Goal: Information Seeking & Learning: Learn about a topic

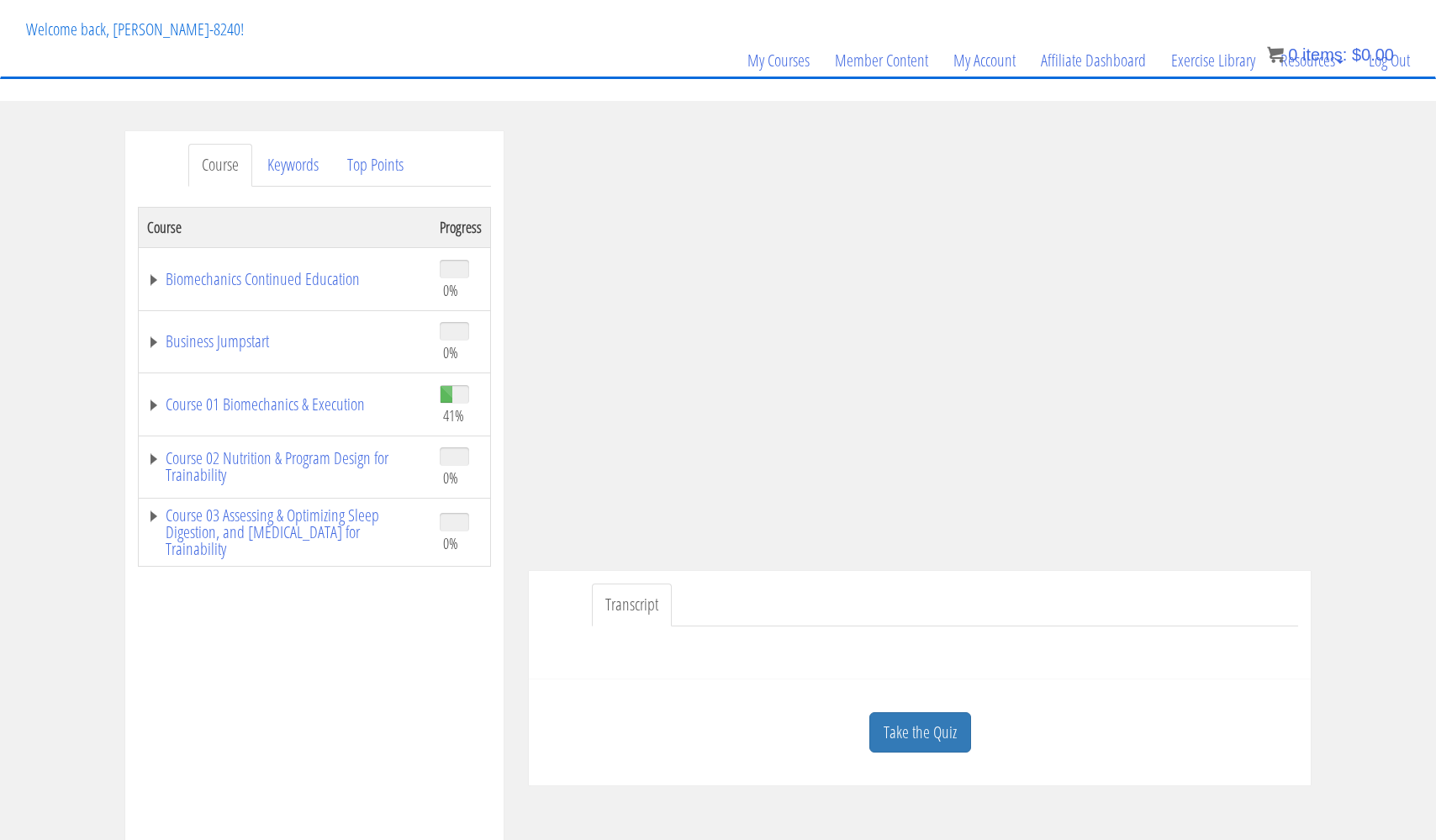
scroll to position [118, 0]
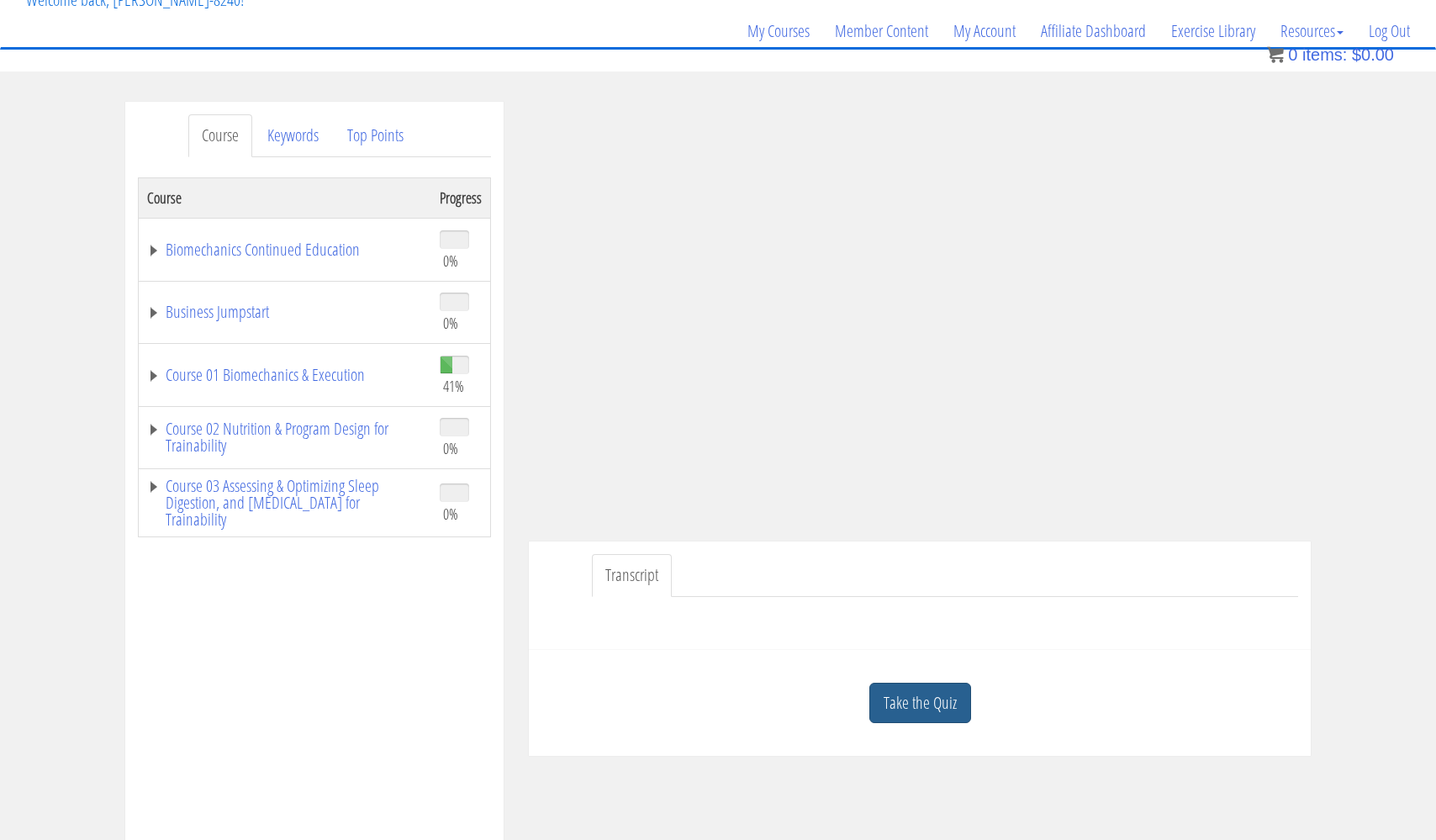
click at [906, 697] on link "Take the Quiz" at bounding box center [920, 703] width 102 height 42
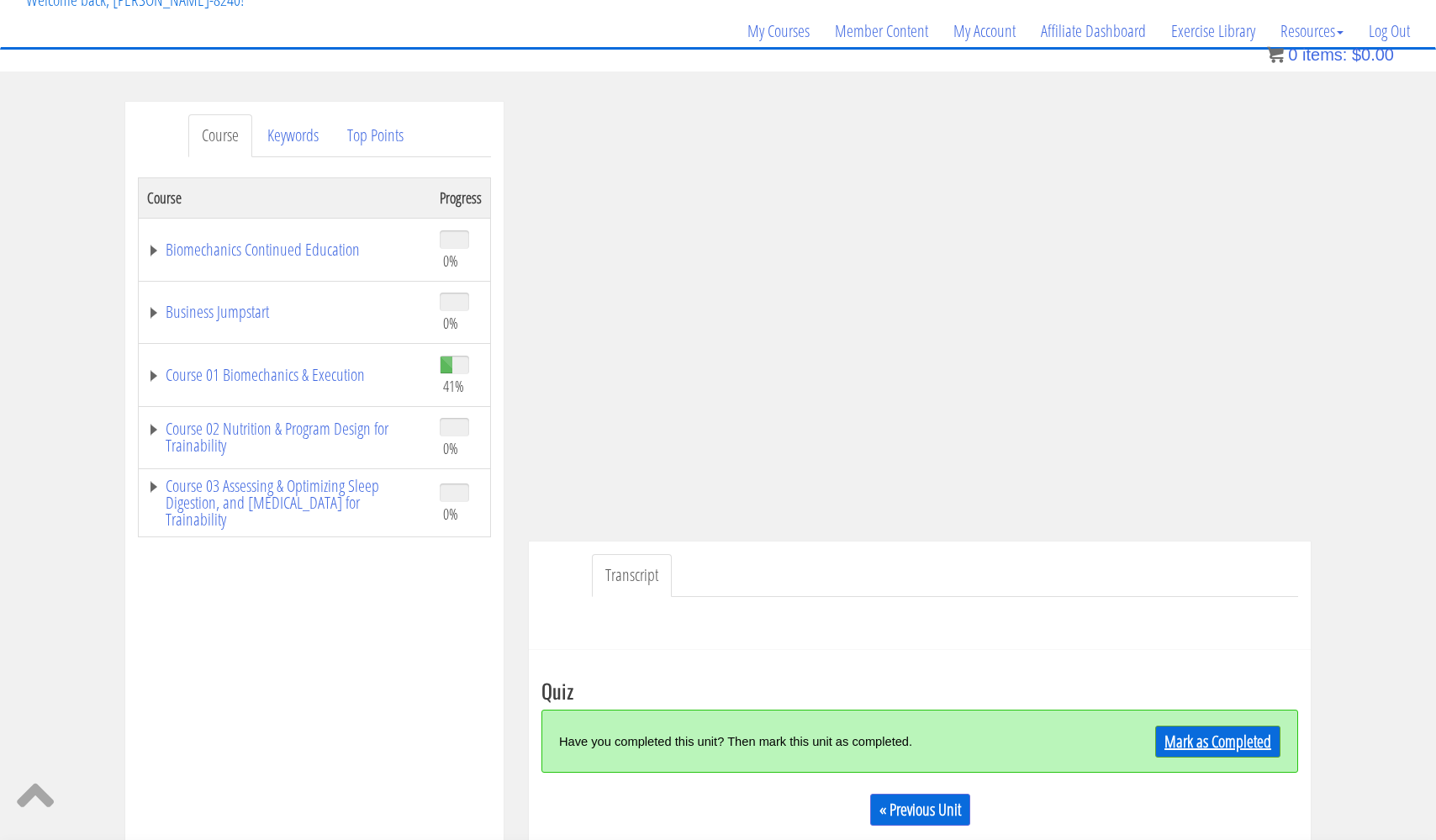
click at [1217, 743] on link "Mark as Completed" at bounding box center [1217, 742] width 125 height 32
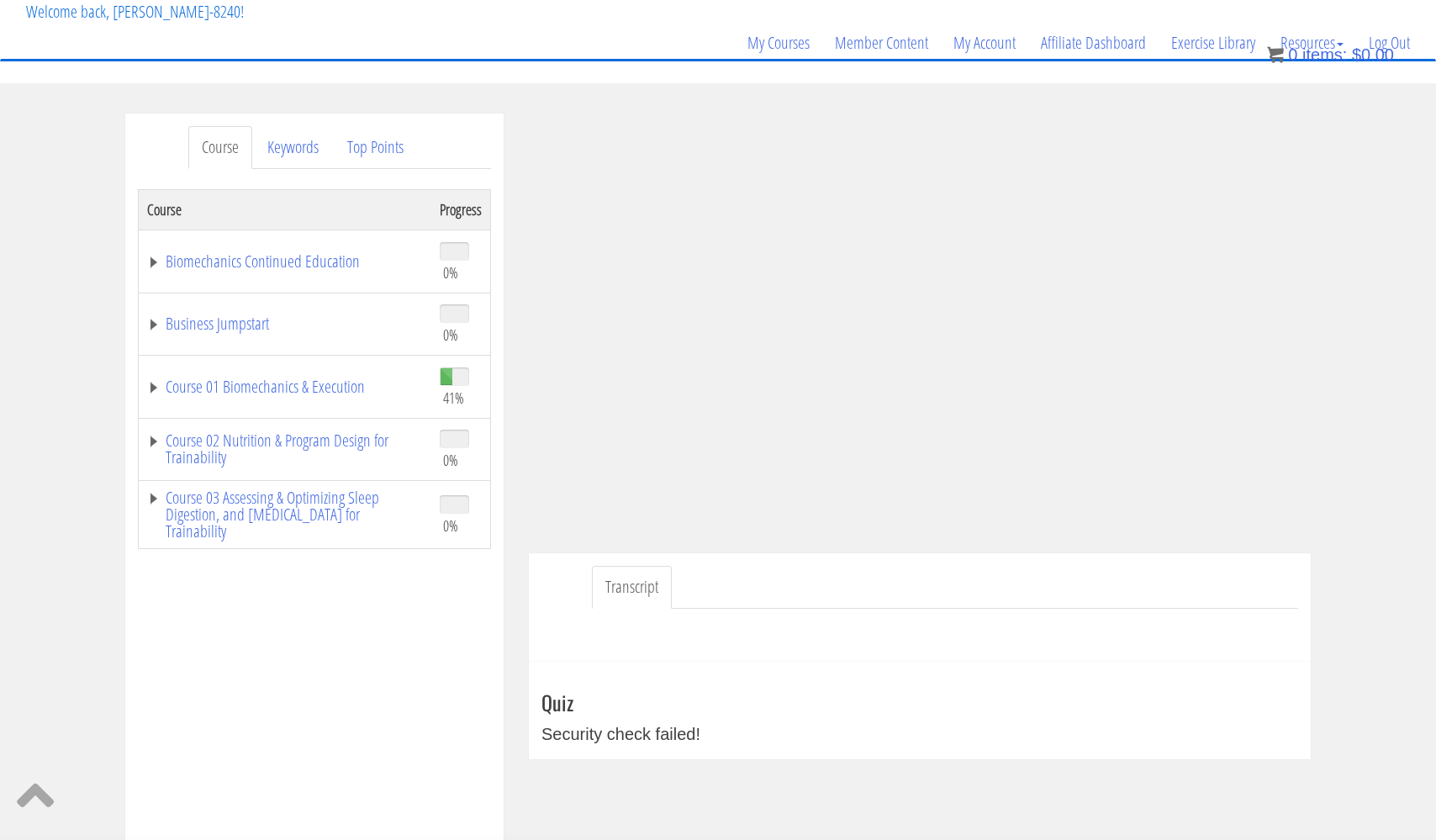
scroll to position [80, 0]
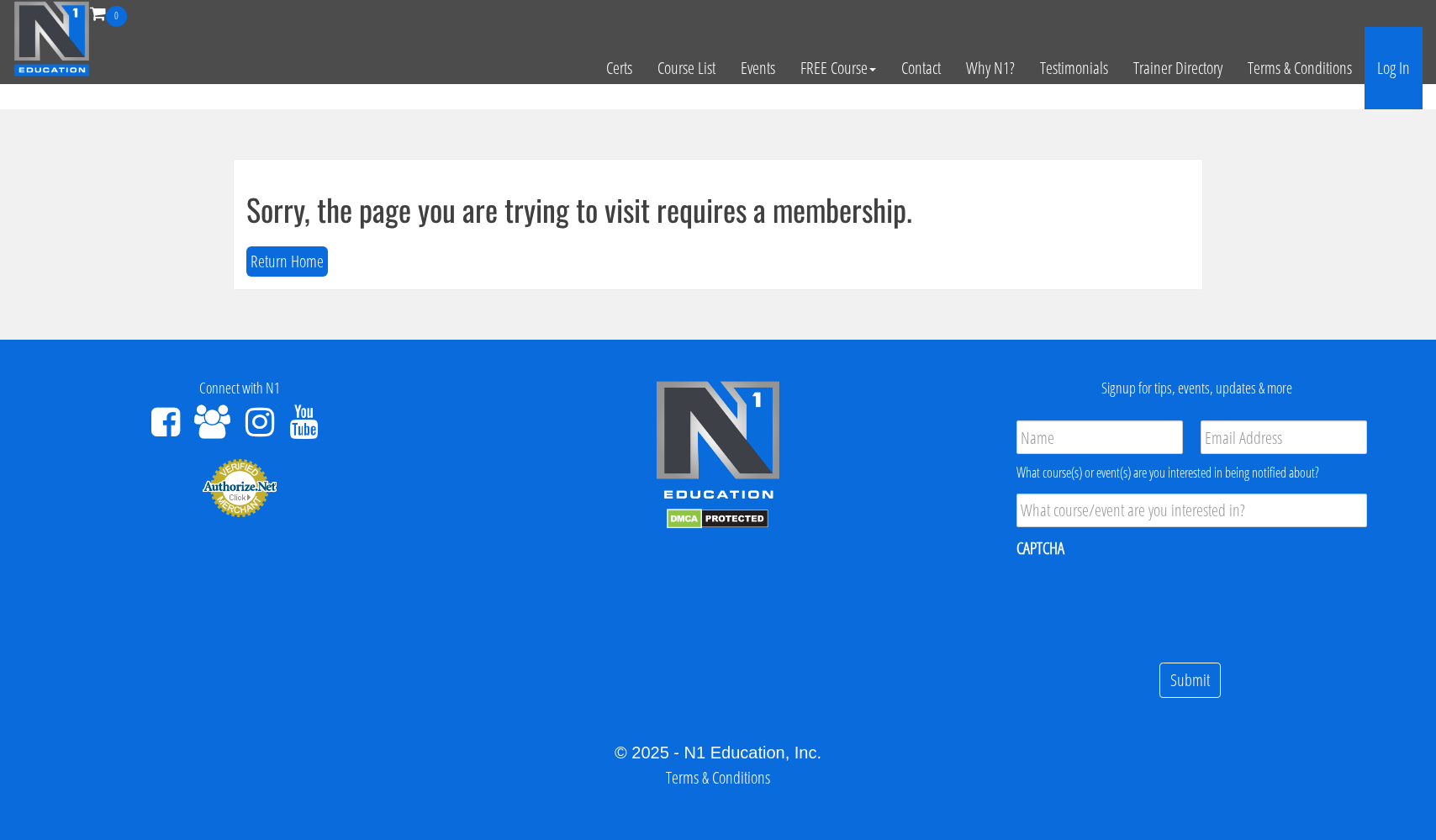
scroll to position [9, 0]
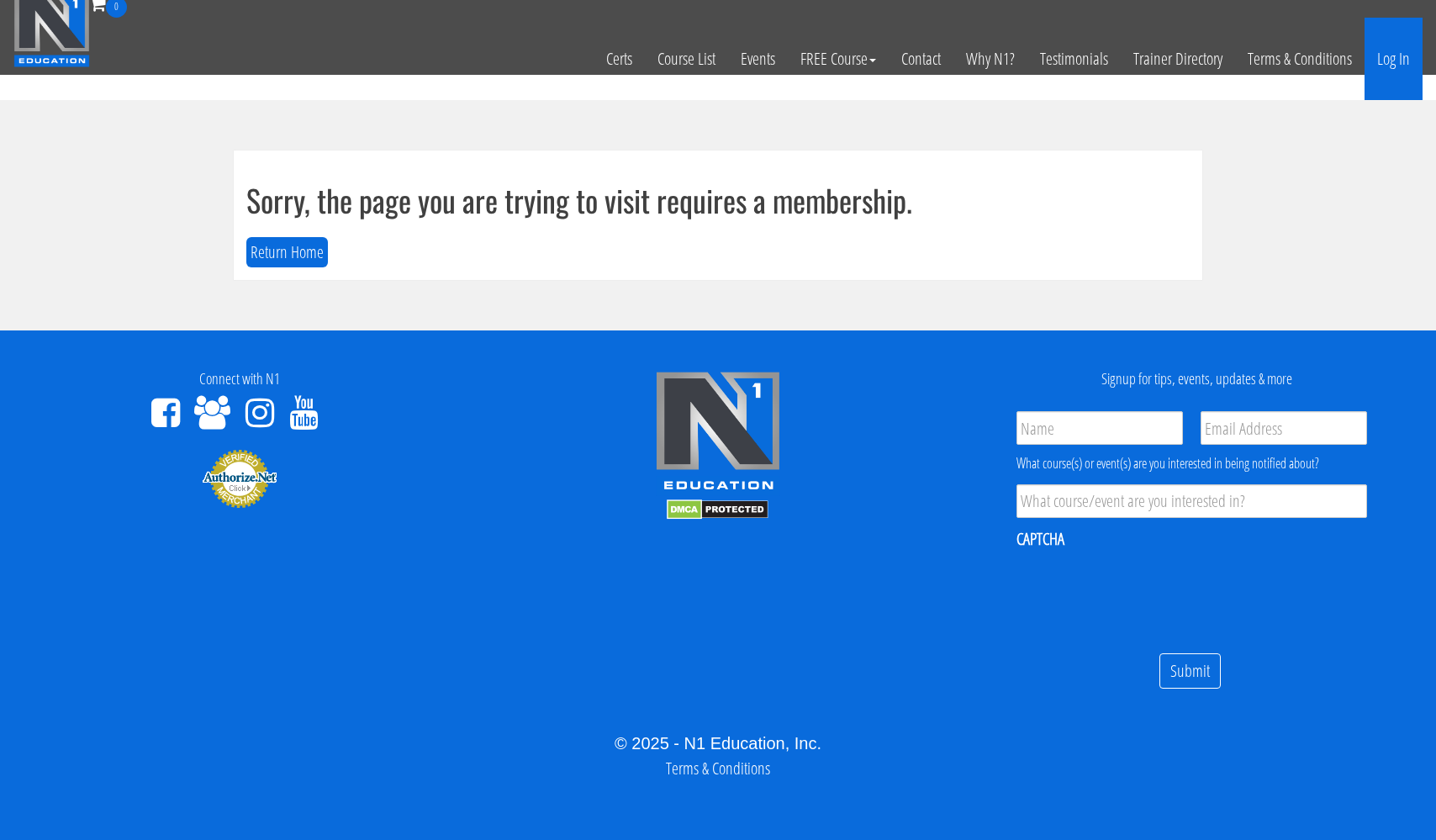
click at [1389, 69] on link "Log In" at bounding box center [1392, 59] width 58 height 82
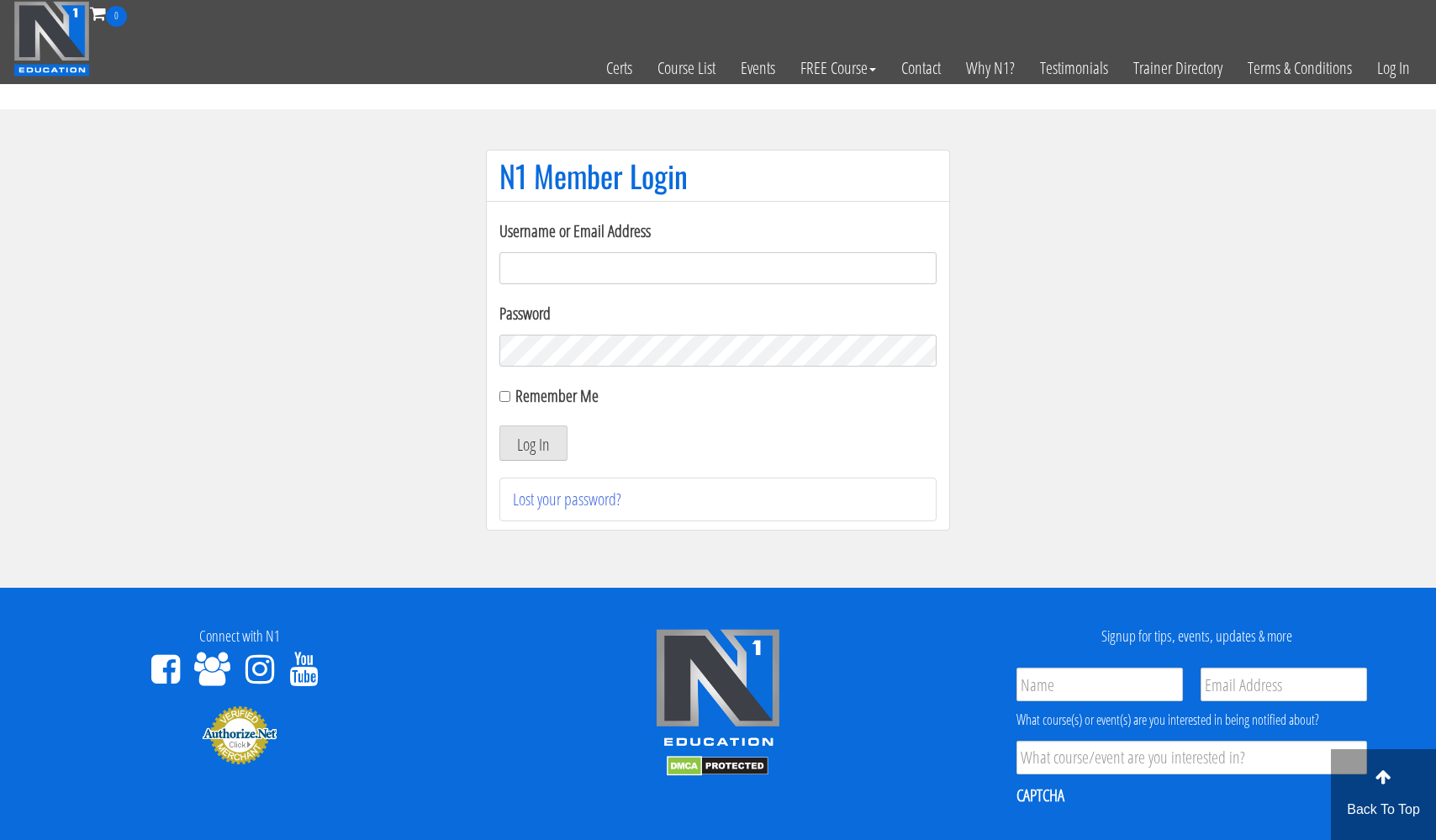
type input "[EMAIL_ADDRESS][DOMAIN_NAME]"
click at [533, 443] on button "Log In" at bounding box center [534, 443] width 68 height 35
click at [508, 396] on input "Remember Me" at bounding box center [505, 396] width 11 height 11
checkbox input "true"
click at [530, 433] on button "Log In" at bounding box center [534, 443] width 68 height 35
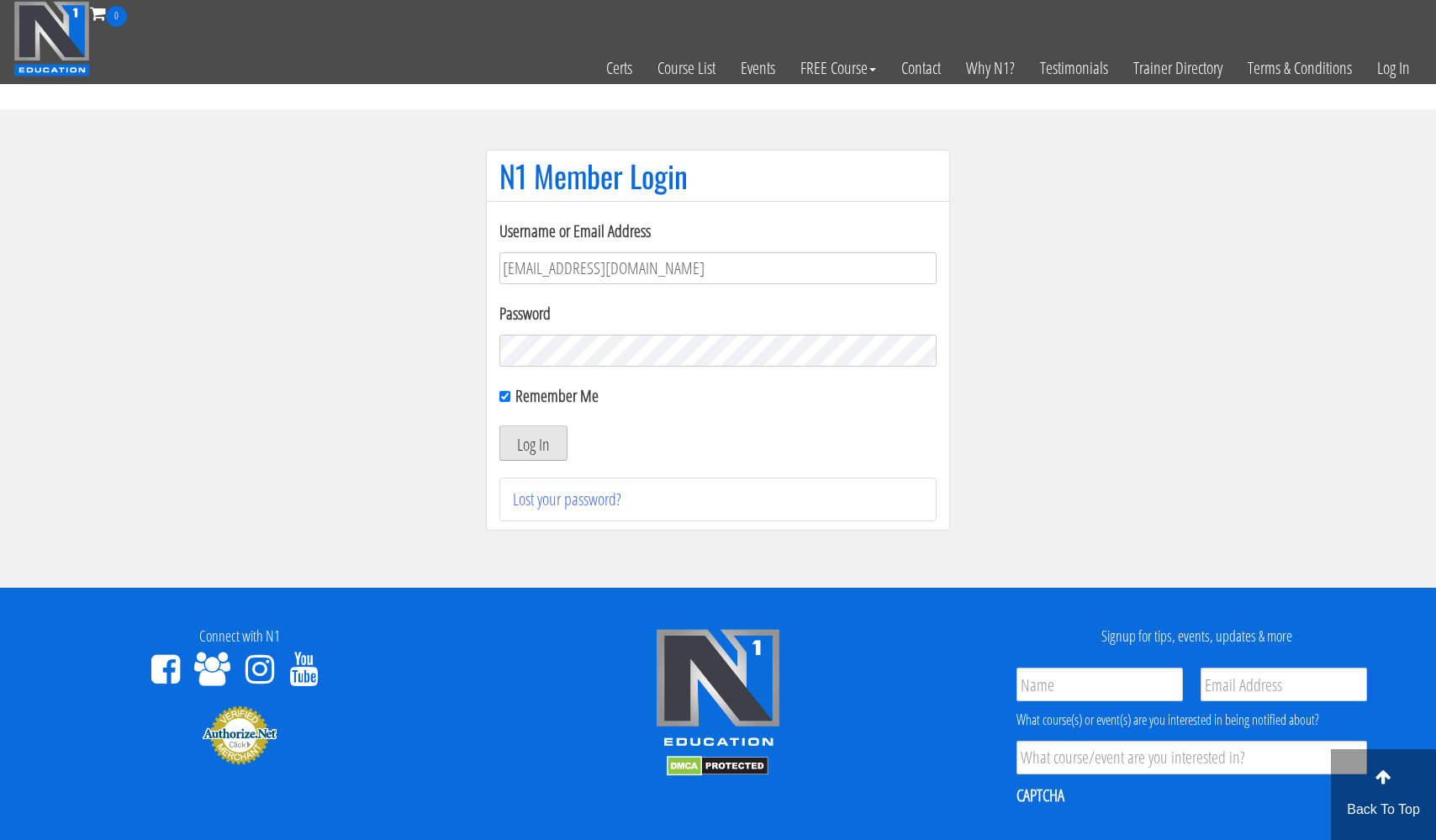
click at [530, 433] on button "Log In" at bounding box center [534, 443] width 68 height 35
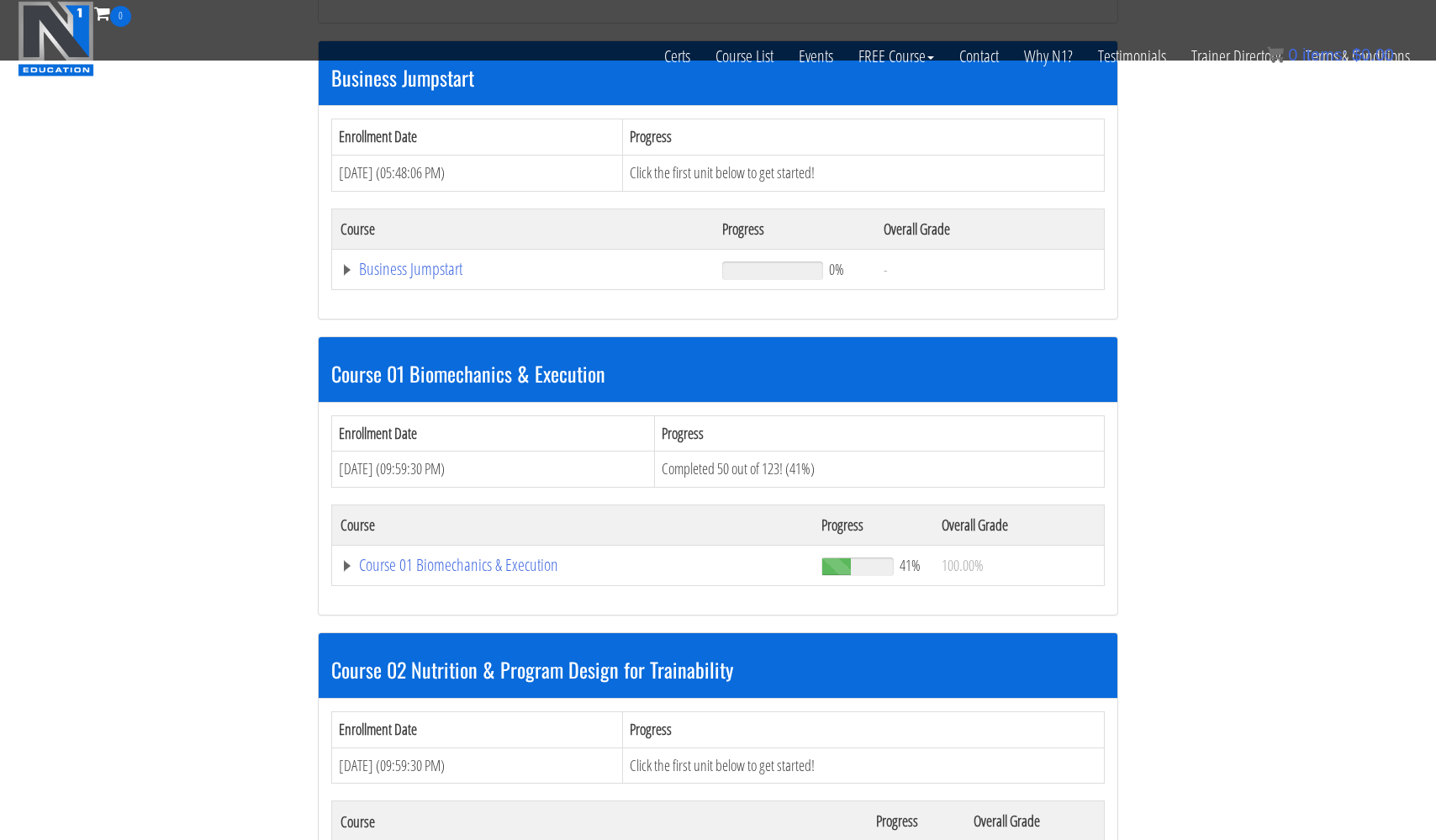
scroll to position [508, 0]
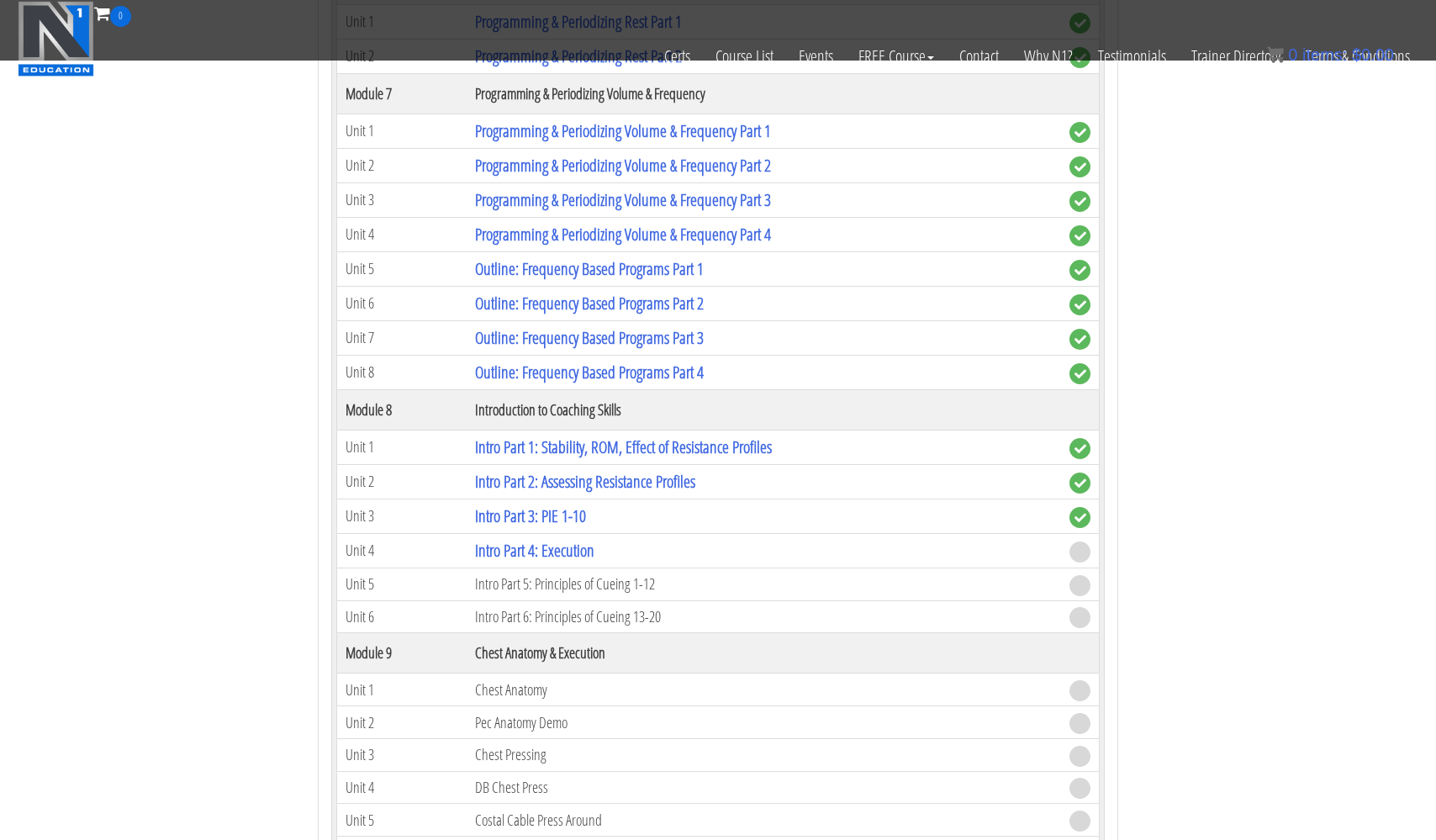
scroll to position [2643, 0]
click at [506, 545] on link "Intro Part 4: Execution" at bounding box center [534, 550] width 119 height 23
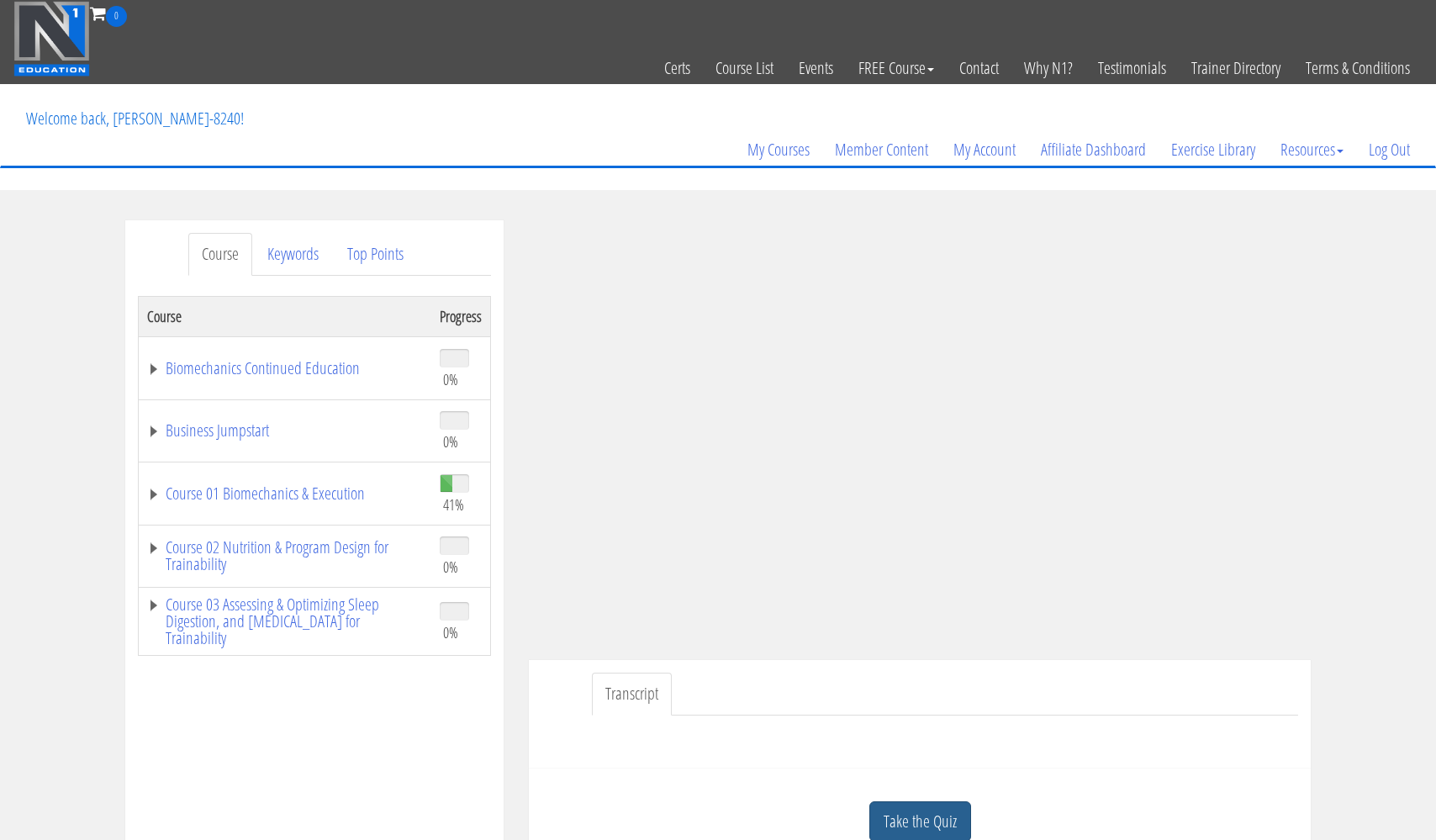
scroll to position [267, 0]
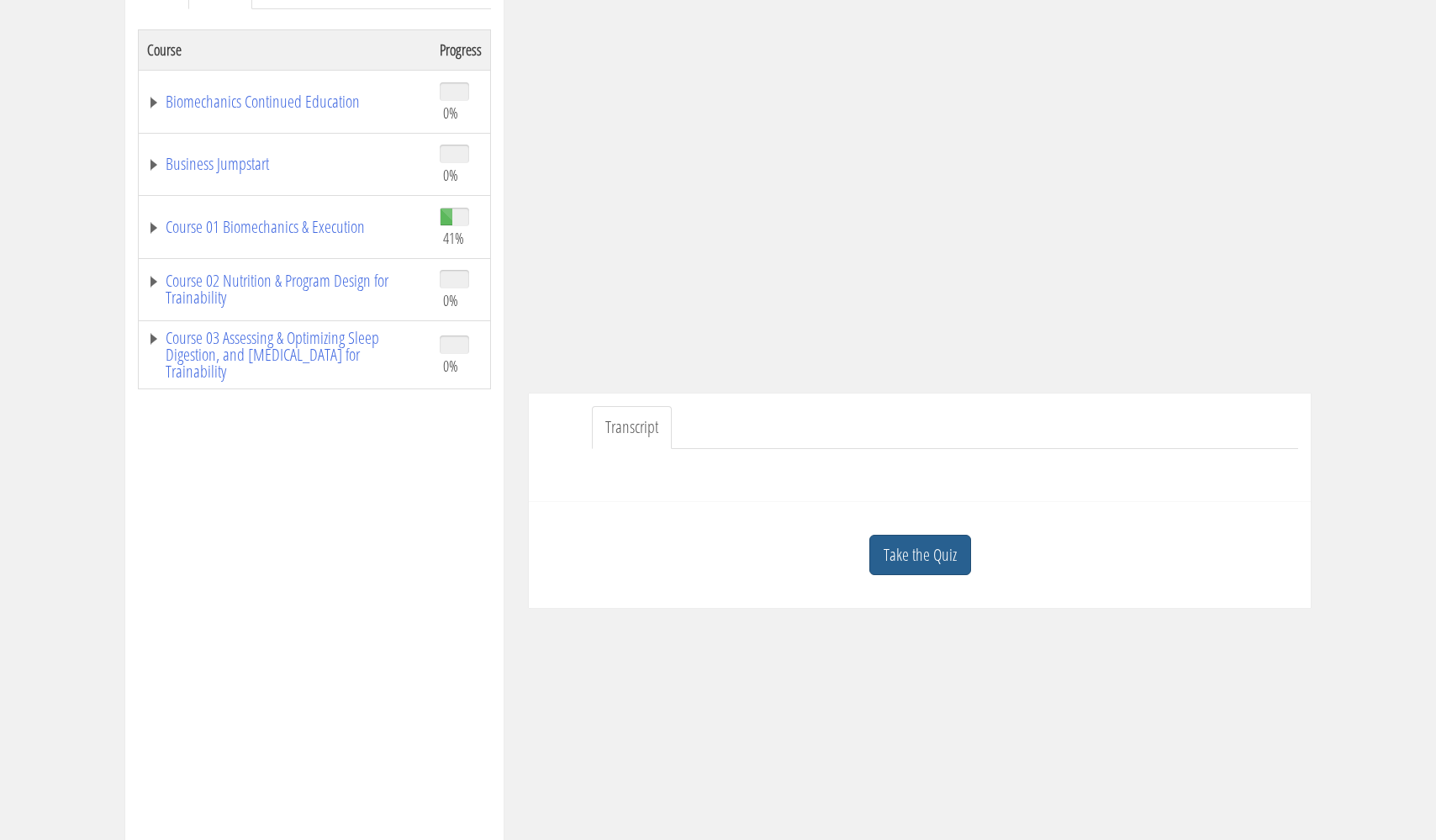
click at [904, 553] on link "Take the Quiz" at bounding box center [920, 555] width 102 height 42
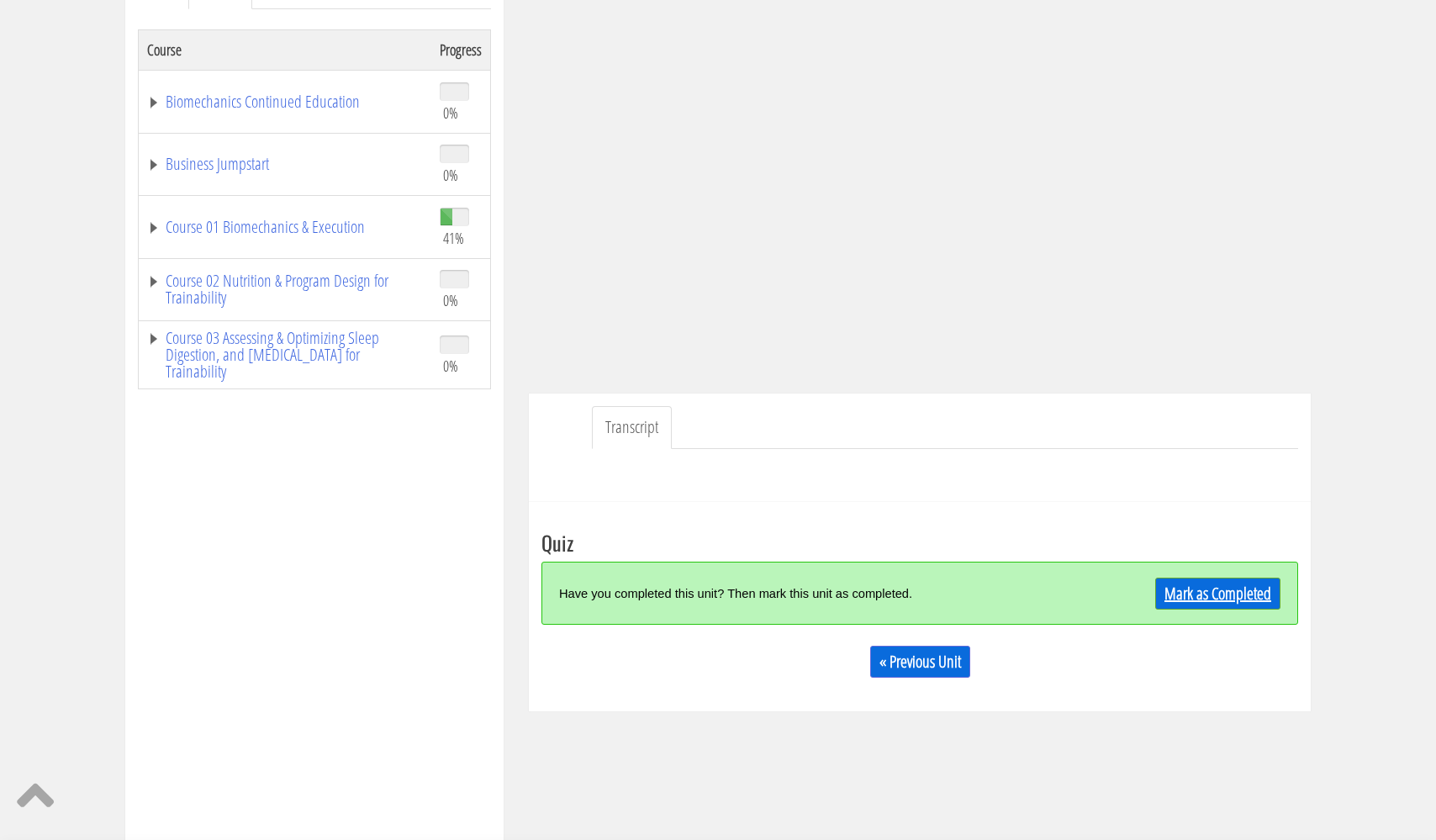
click at [1182, 591] on link "Mark as Completed" at bounding box center [1217, 593] width 125 height 32
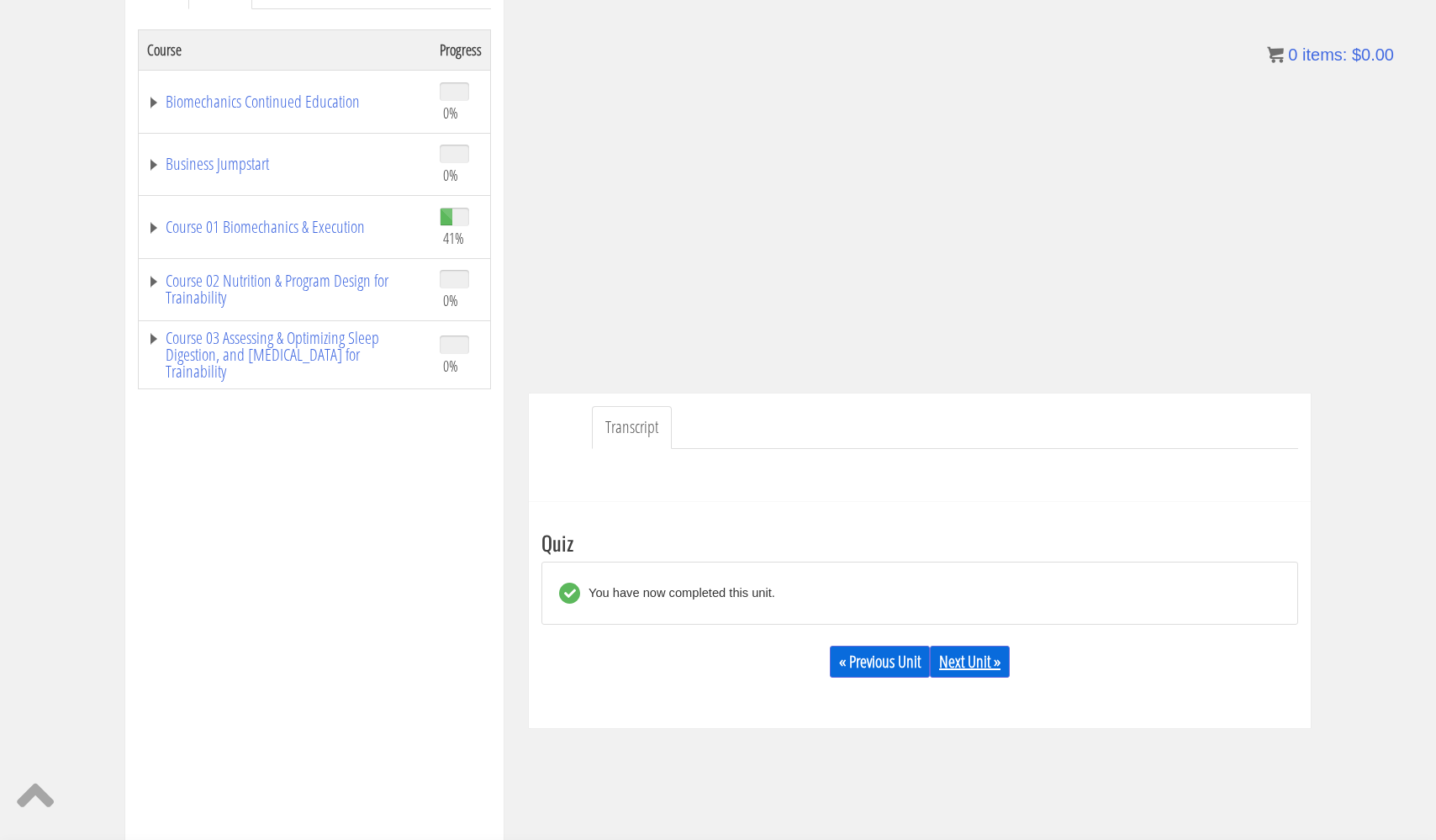
click at [976, 658] on link "Next Unit »" at bounding box center [970, 661] width 79 height 32
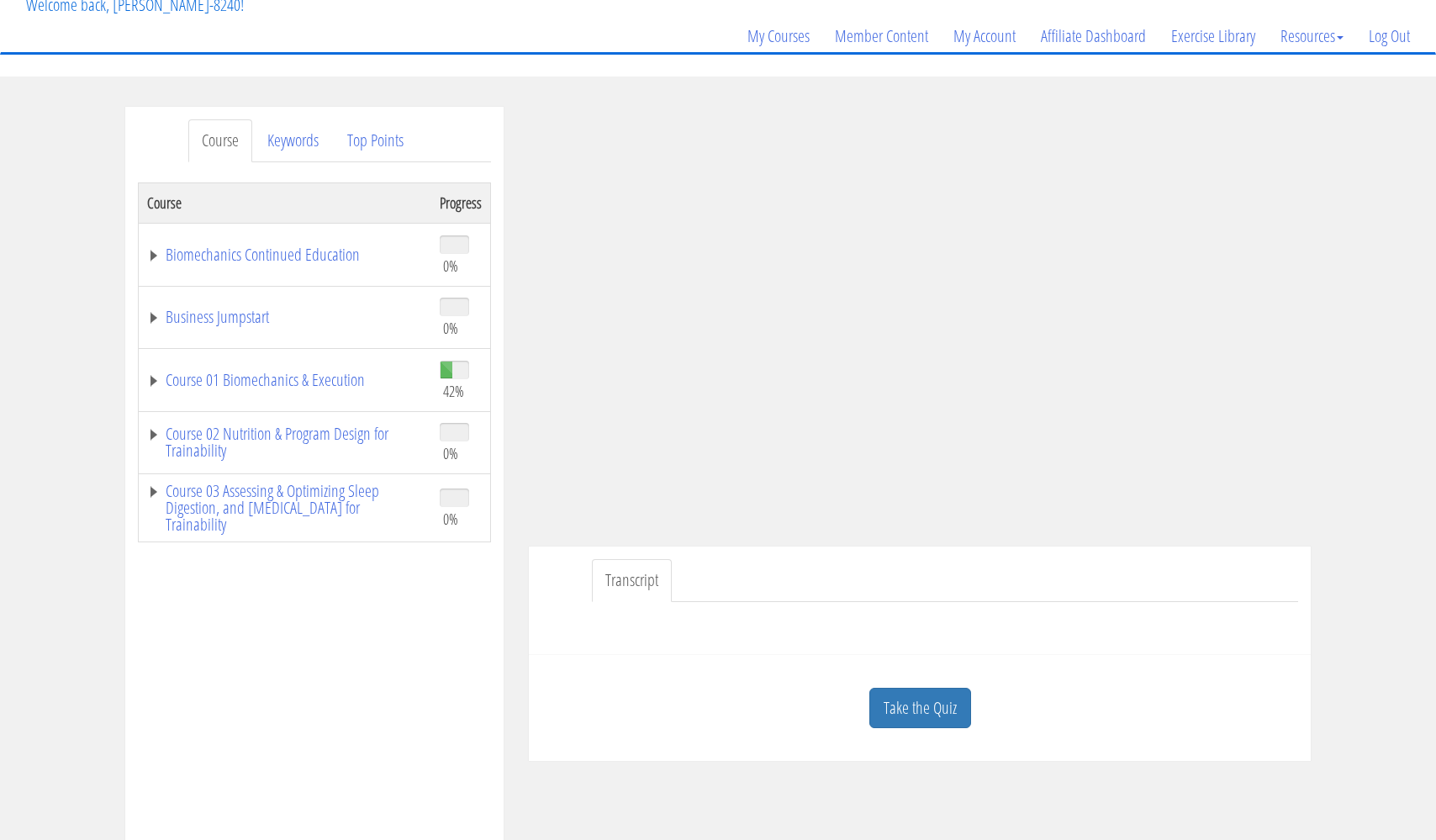
scroll to position [116, 0]
click at [303, 378] on link "Course 01 Biomechanics & Execution" at bounding box center [284, 377] width 275 height 17
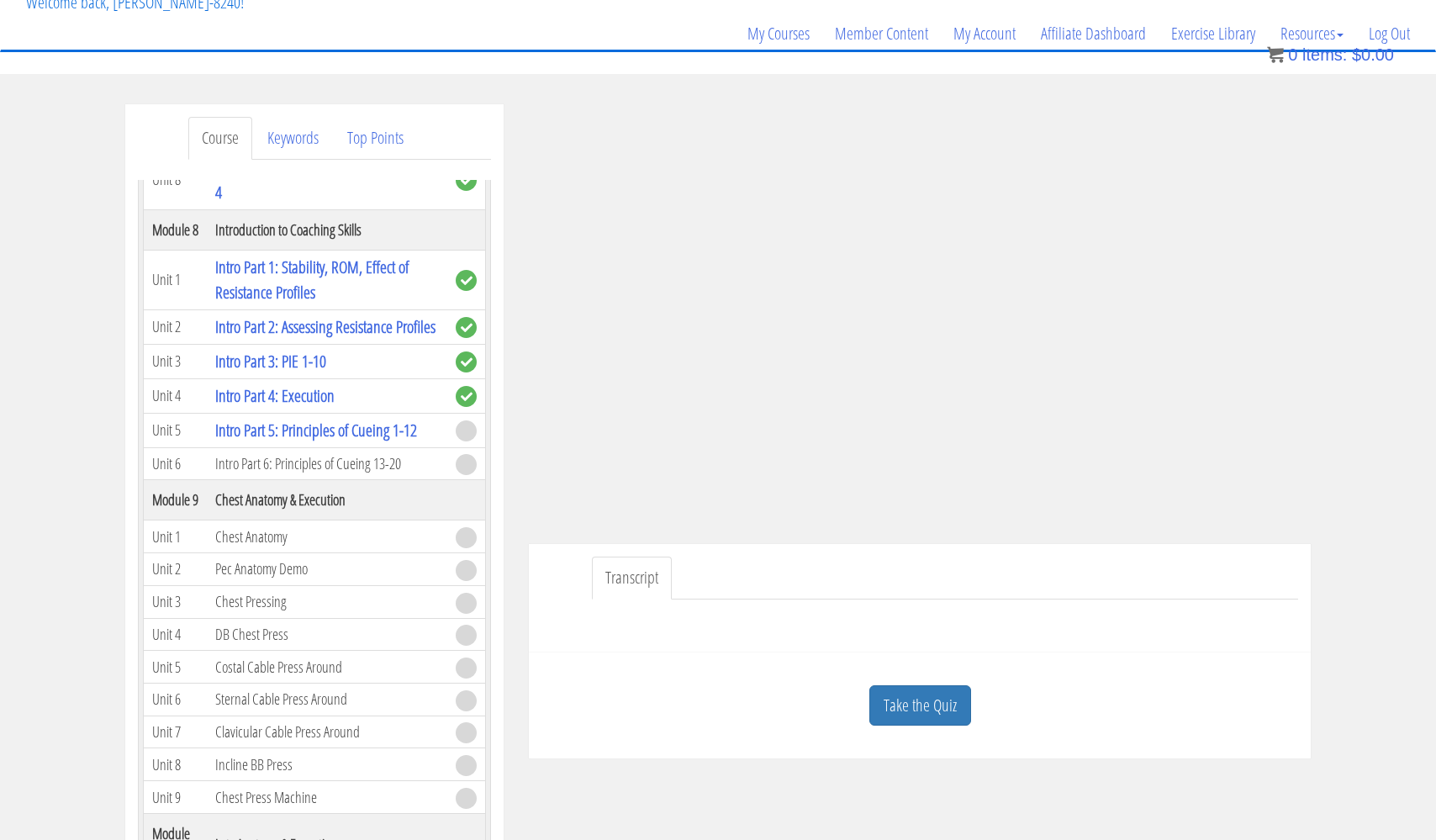
scroll to position [2504, 0]
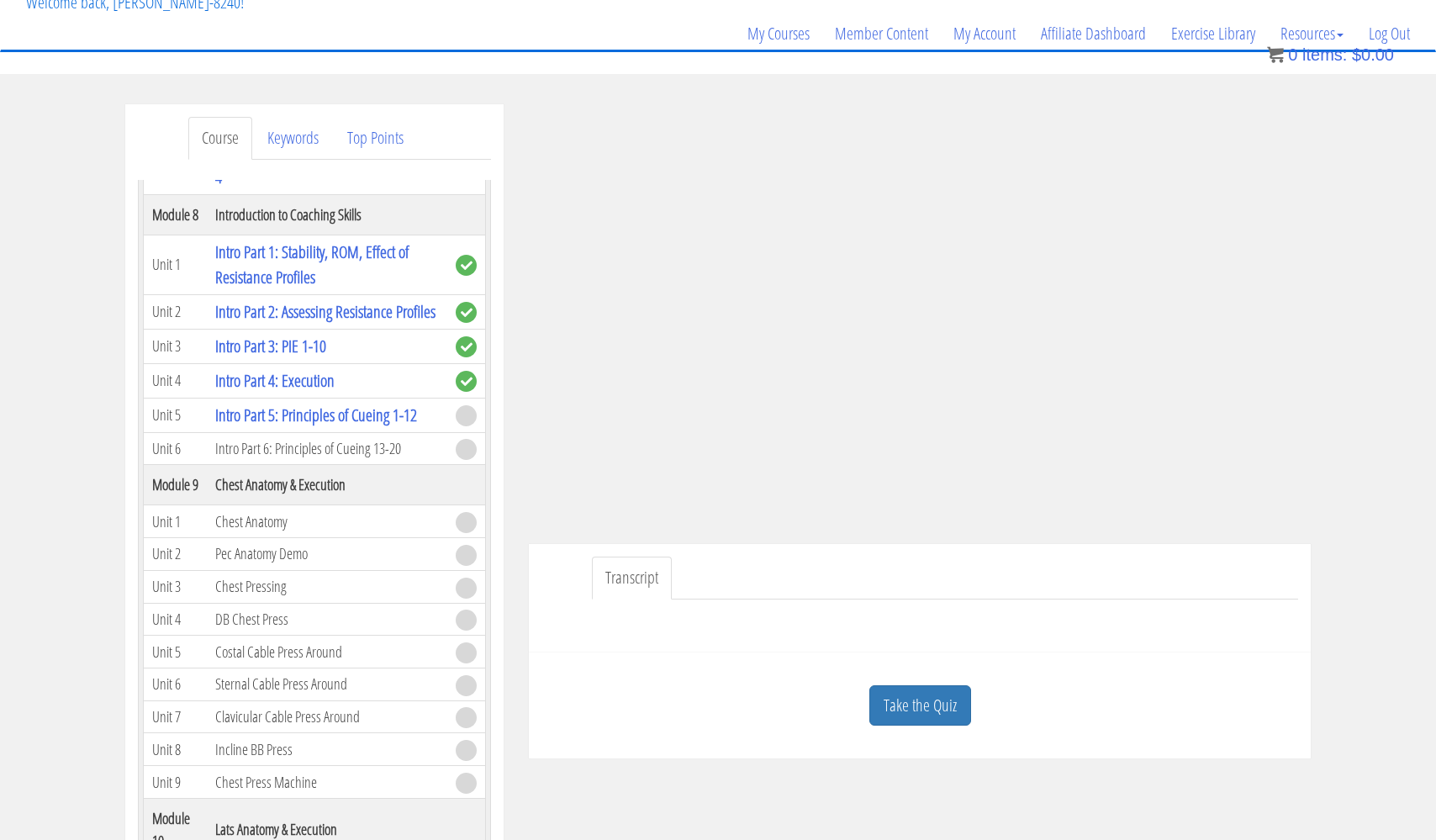
click at [638, 573] on link "Transcript" at bounding box center [632, 577] width 79 height 43
click at [304, 138] on link "Keywords" at bounding box center [292, 138] width 79 height 43
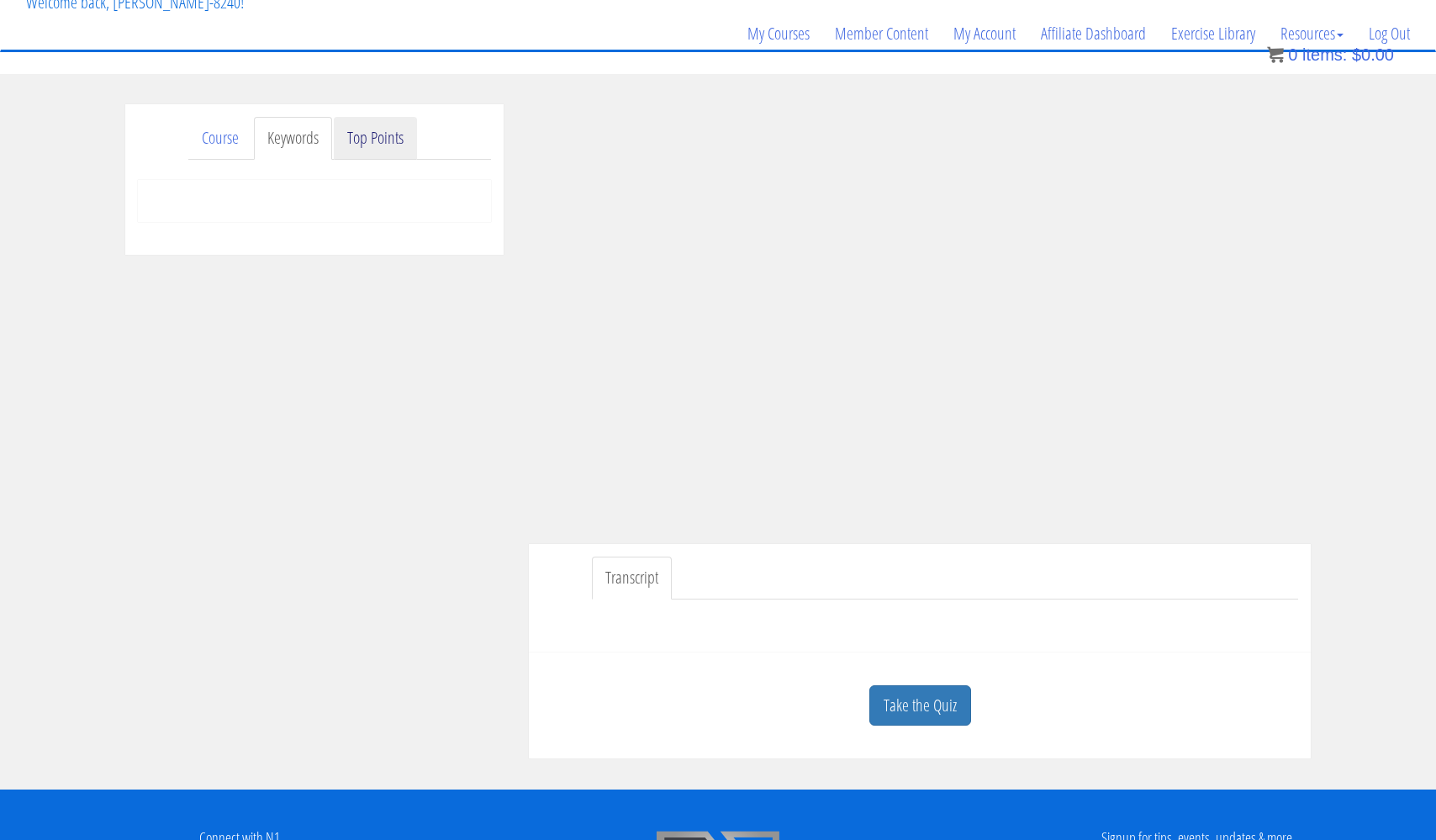
click at [374, 141] on link "Top Points" at bounding box center [376, 138] width 83 height 43
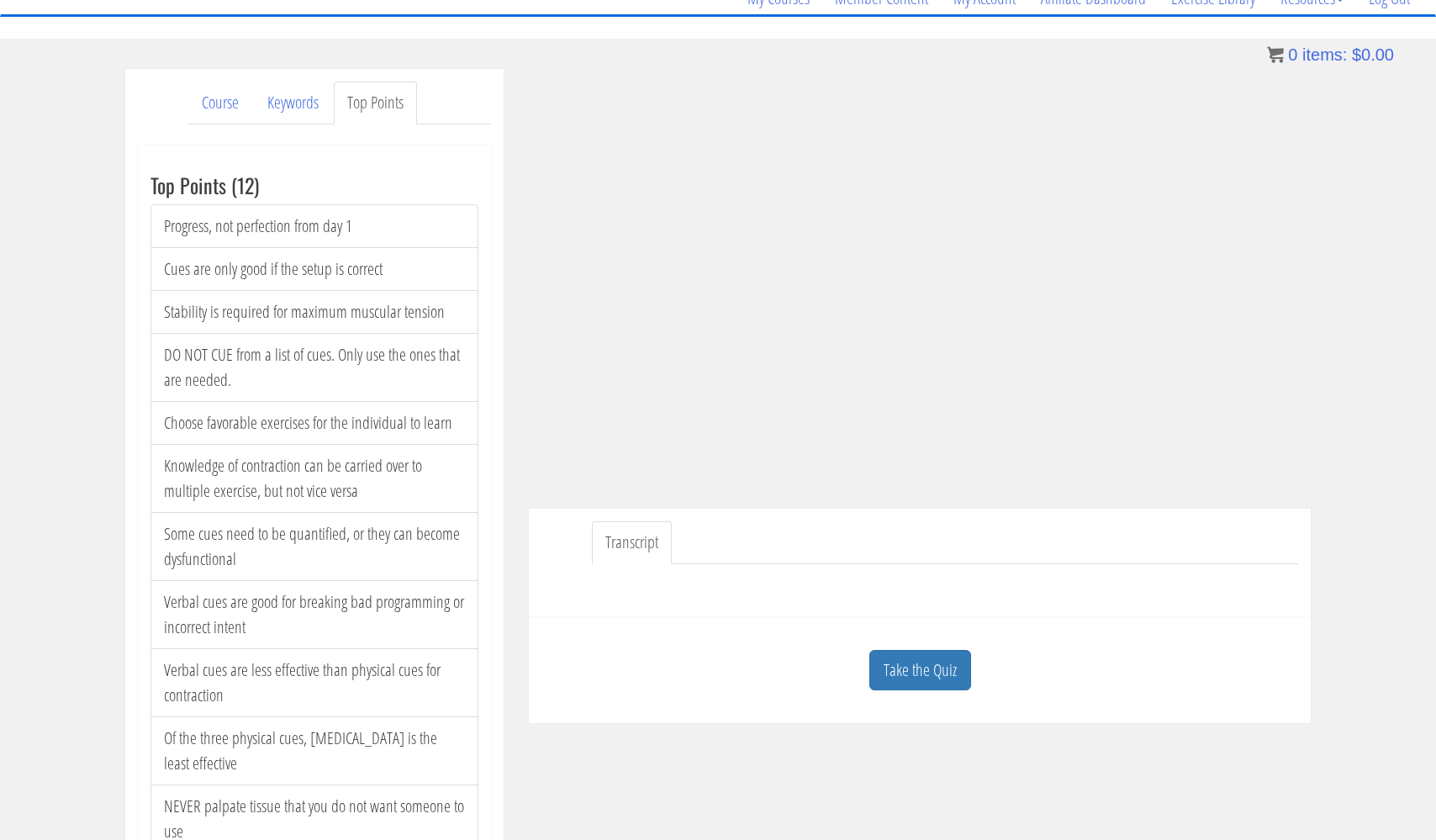
scroll to position [104, 0]
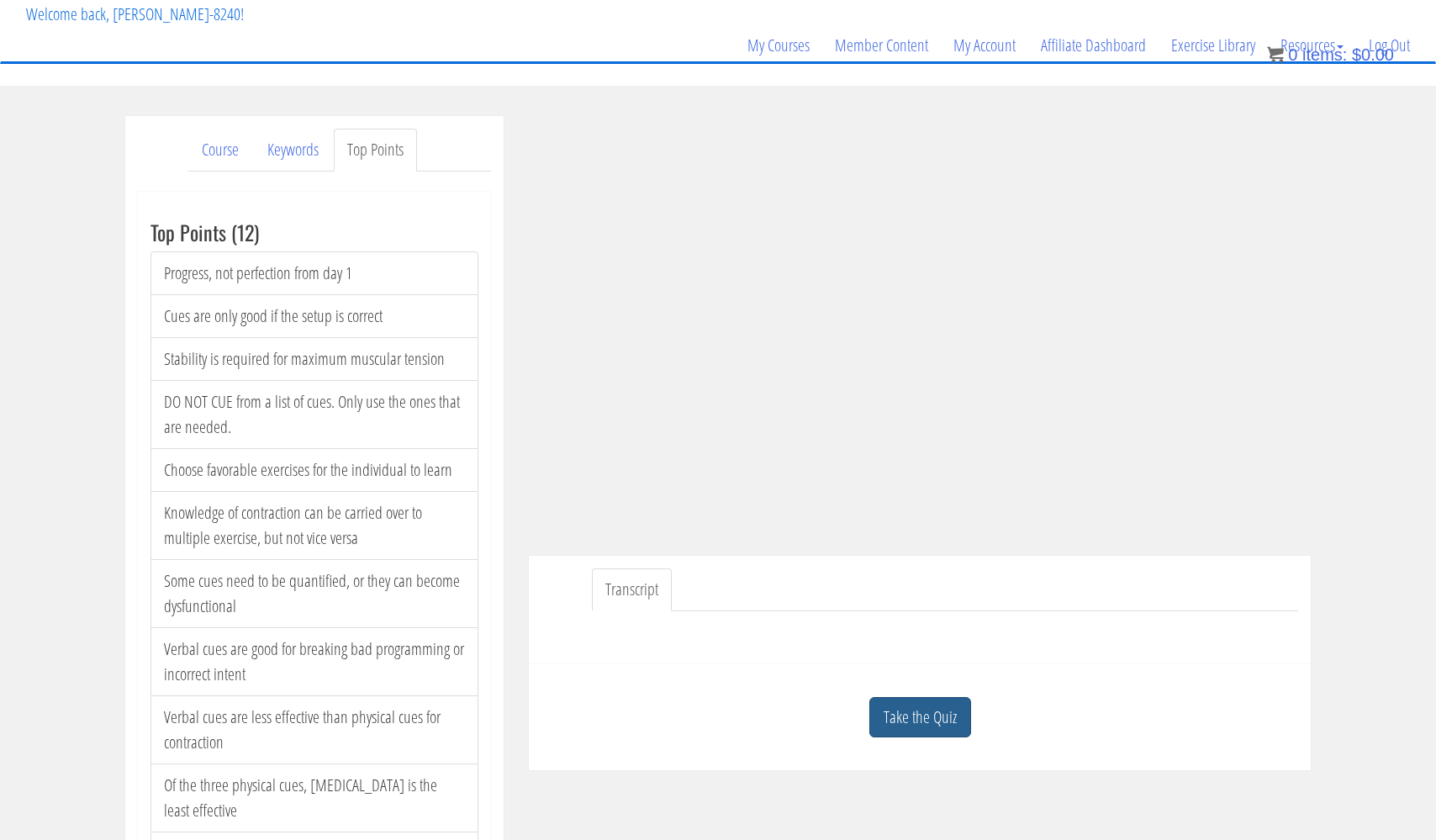
click at [901, 710] on link "Take the Quiz" at bounding box center [920, 718] width 102 height 42
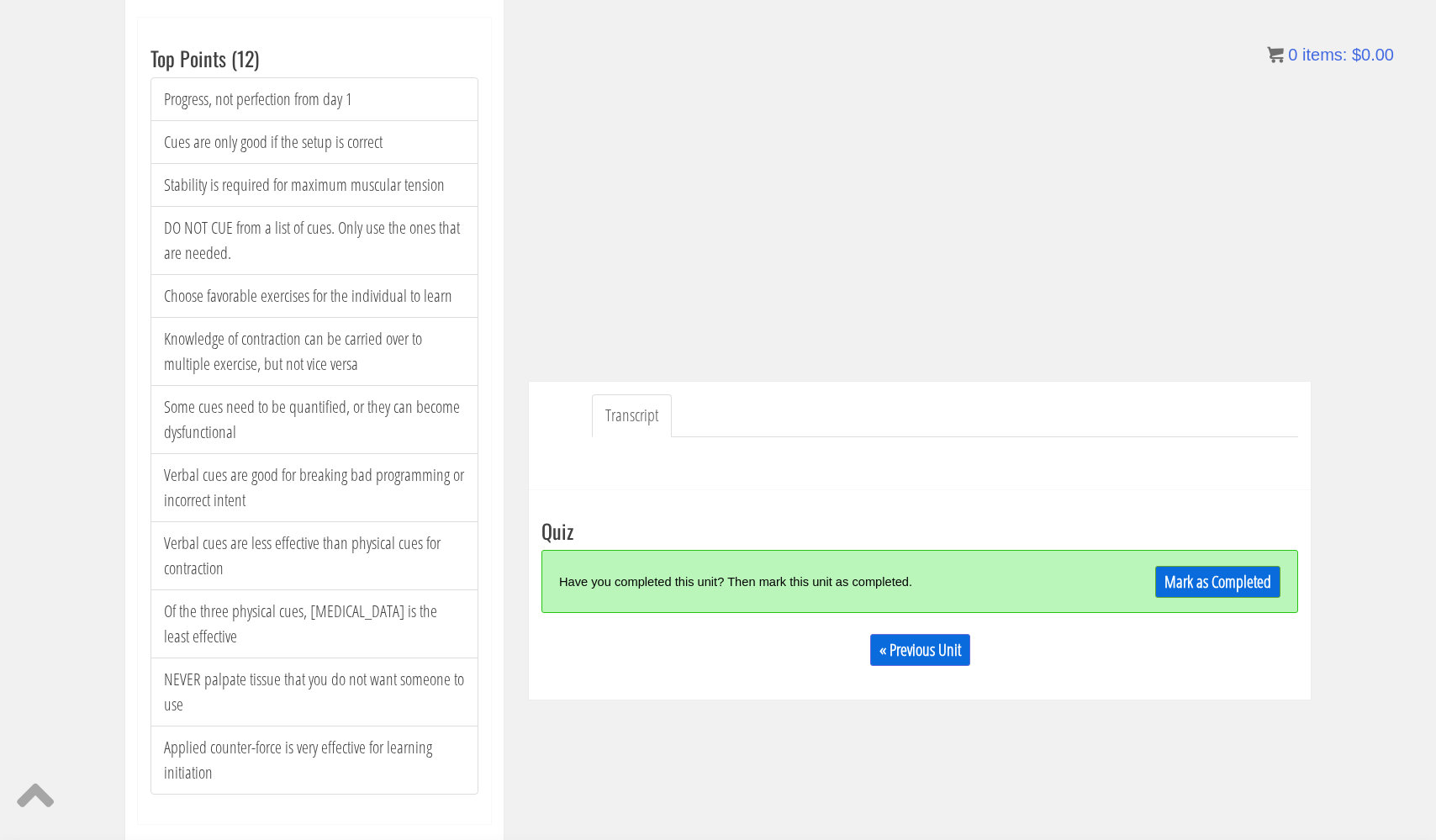
scroll to position [278, 0]
drag, startPoint x: 166, startPoint y: 96, endPoint x: 195, endPoint y: 78, distance: 34.1
click at [196, 78] on li "Progress, not perfection from day 1" at bounding box center [314, 99] width 328 height 44
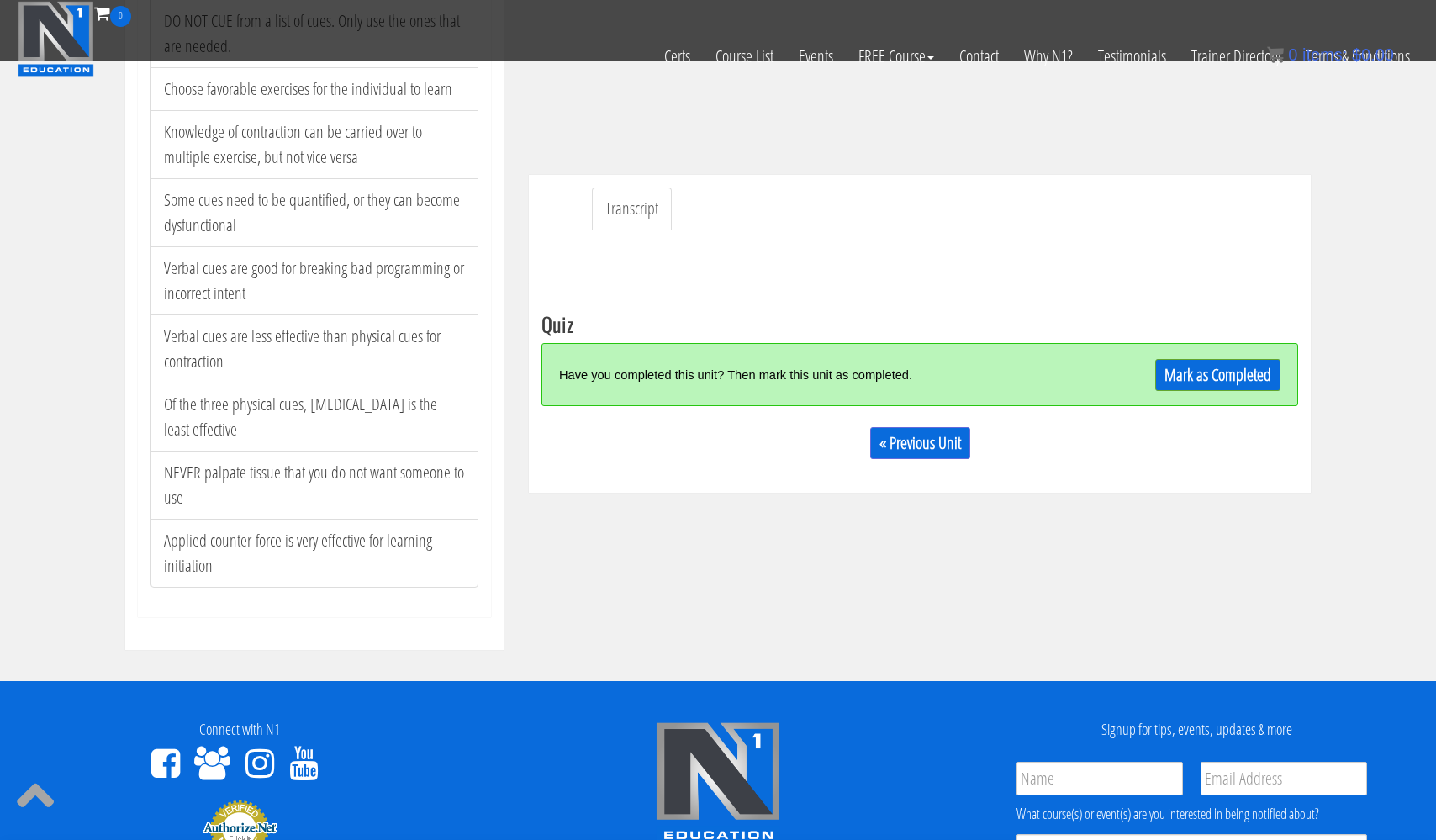
scroll to position [365, 0]
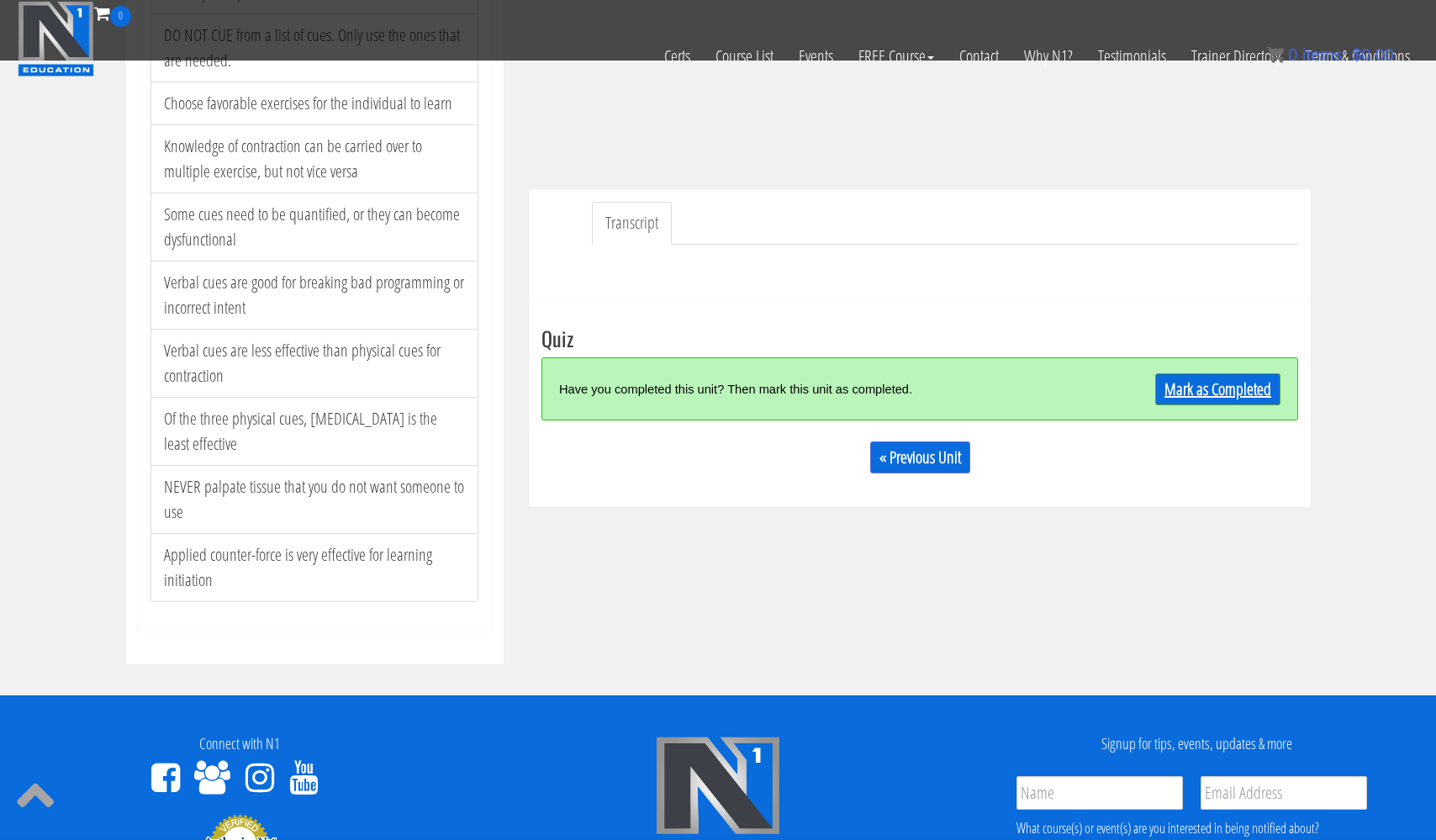
click at [1205, 379] on link "Mark as Completed" at bounding box center [1217, 390] width 125 height 32
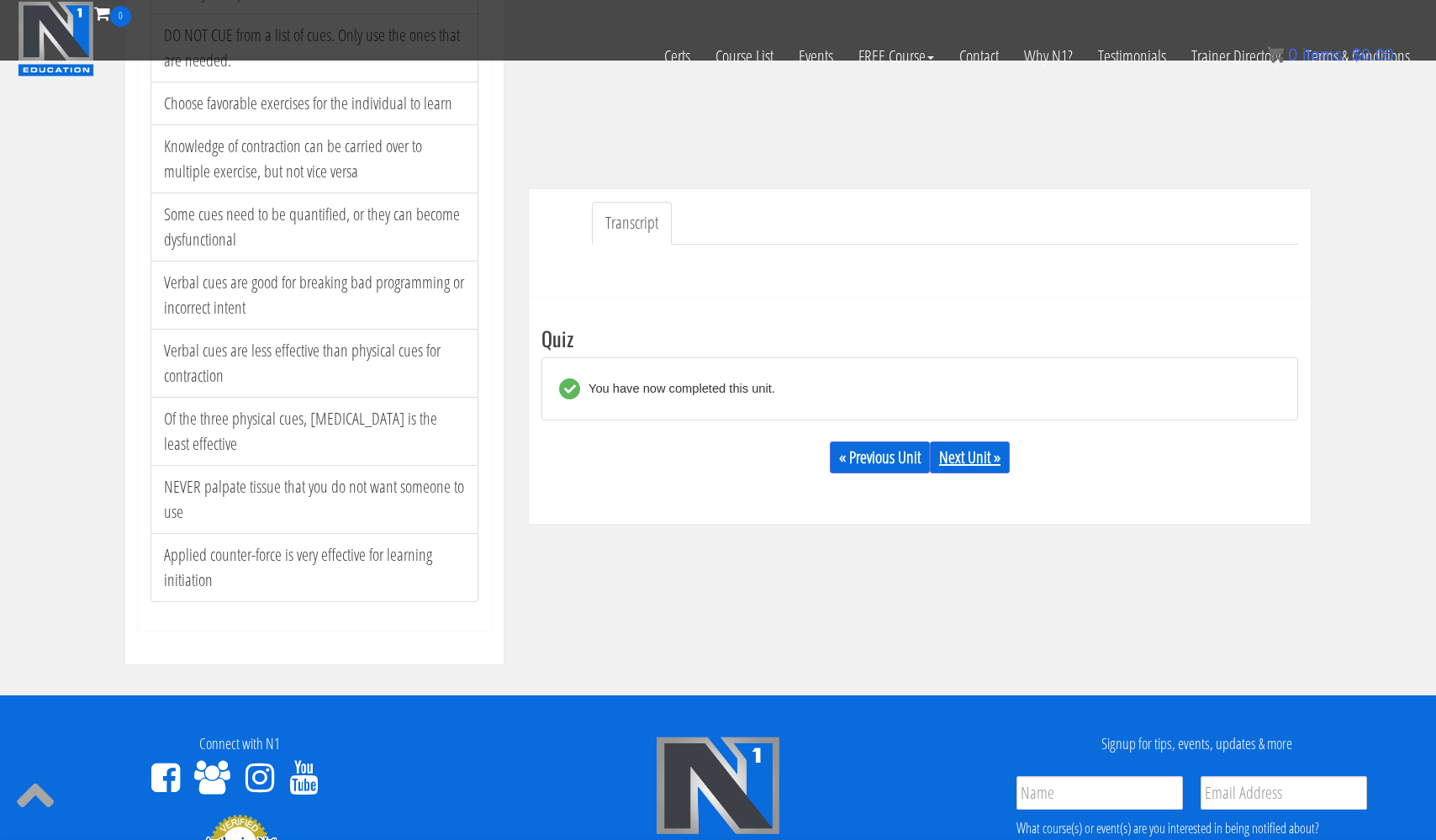
click at [987, 458] on link "Next Unit »" at bounding box center [970, 457] width 79 height 32
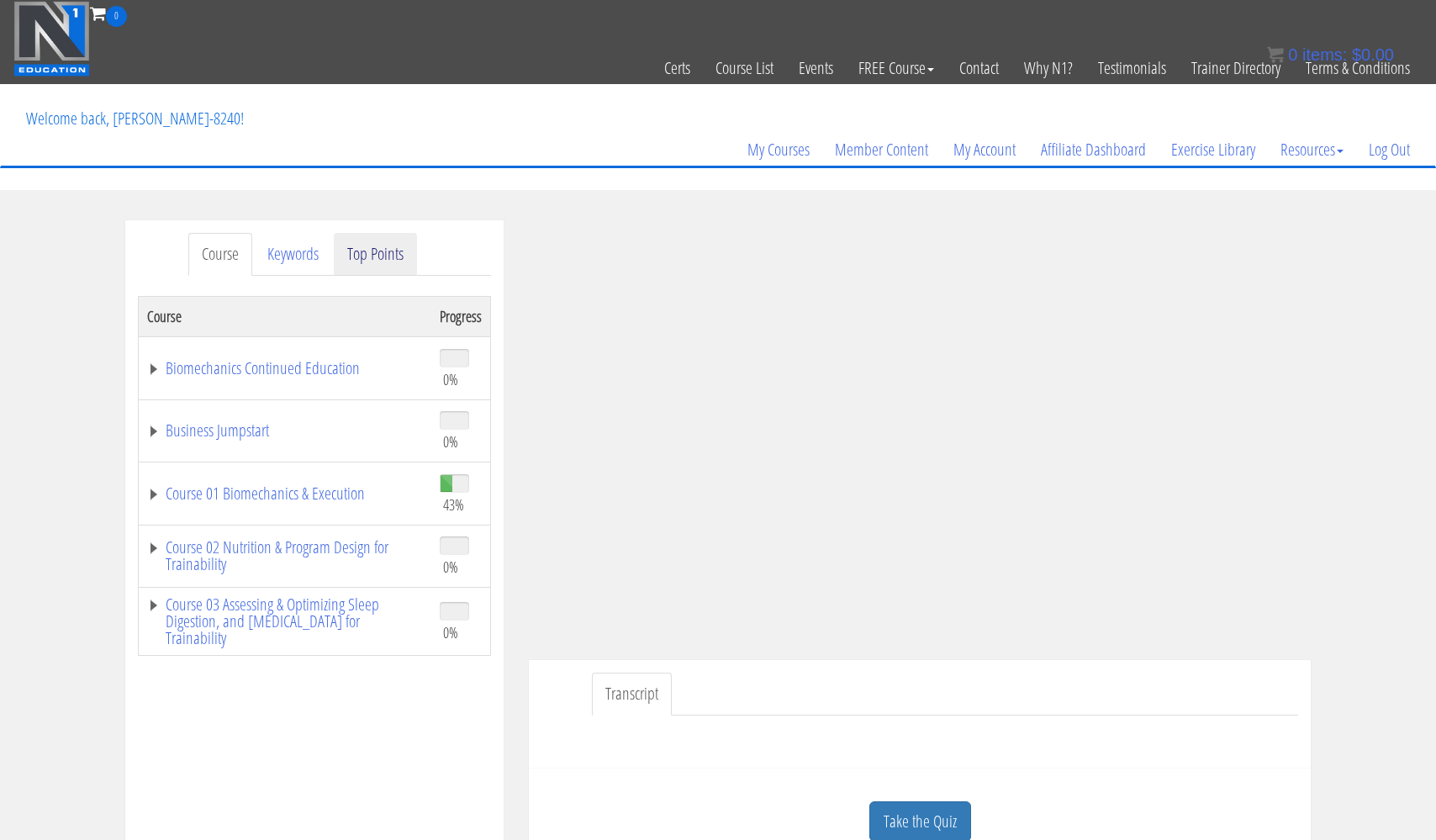
click at [373, 248] on link "Top Points" at bounding box center [376, 254] width 83 height 43
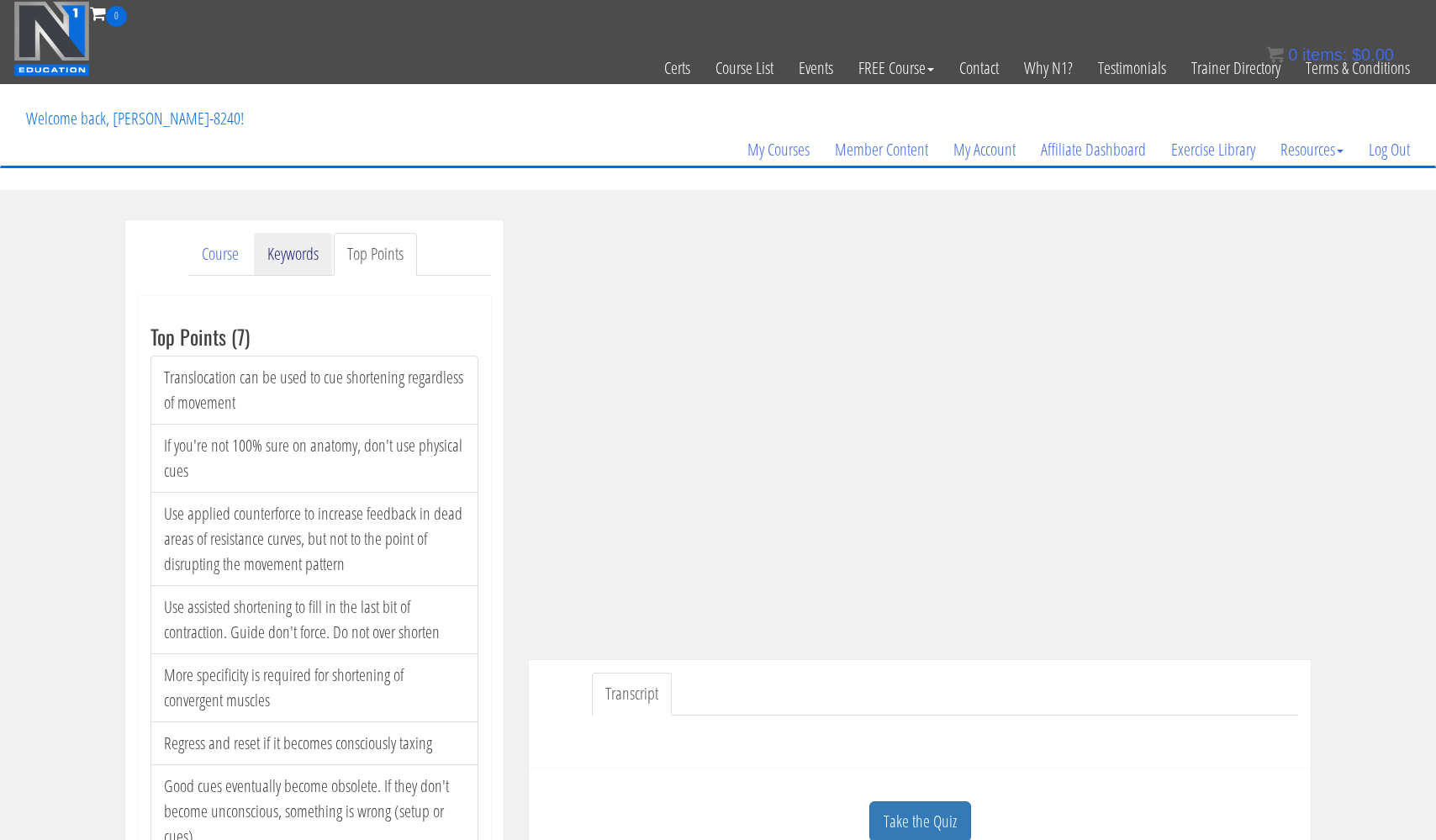
click at [305, 254] on link "Keywords" at bounding box center [292, 254] width 79 height 43
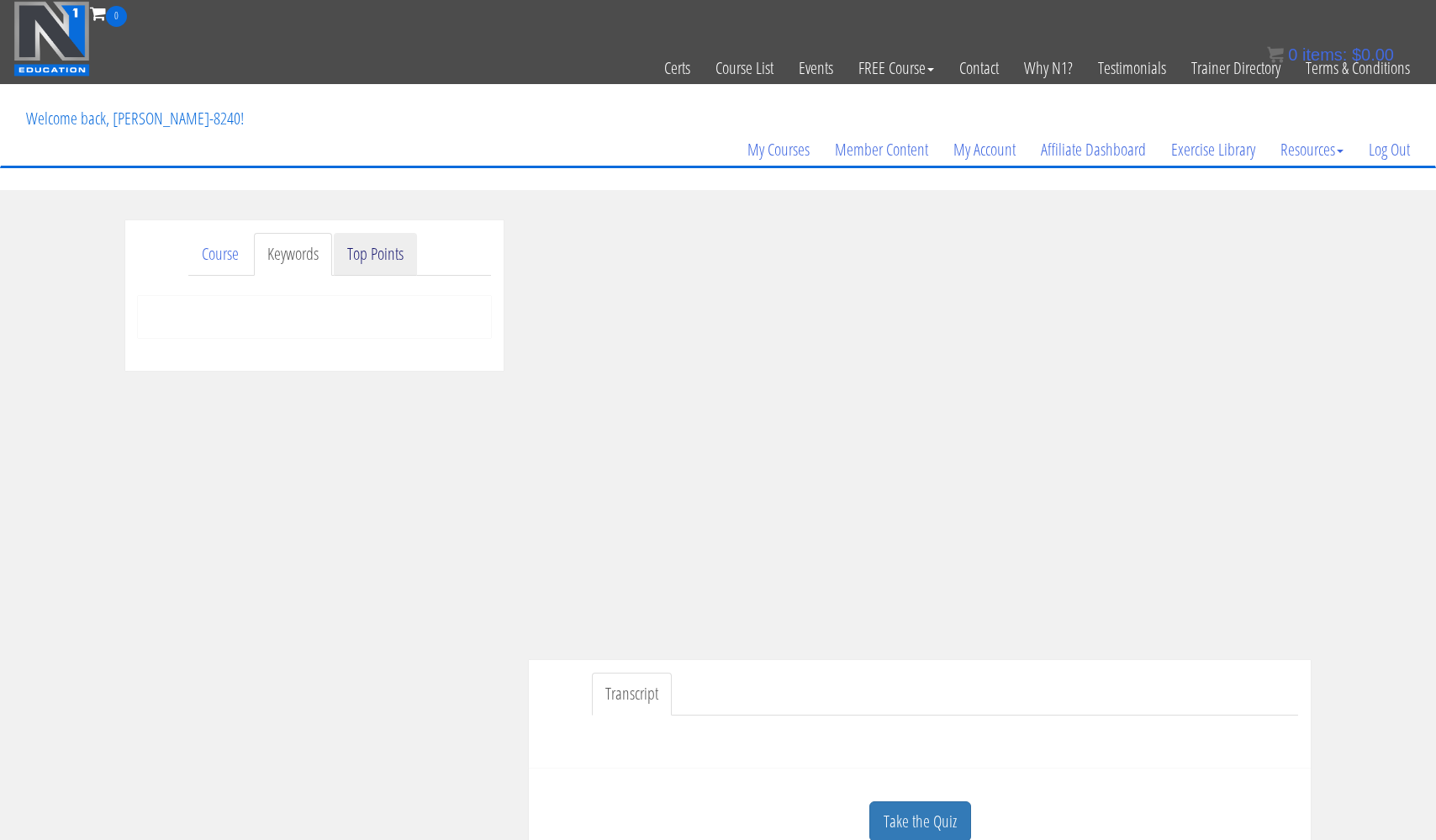
click at [378, 248] on link "Top Points" at bounding box center [376, 254] width 83 height 43
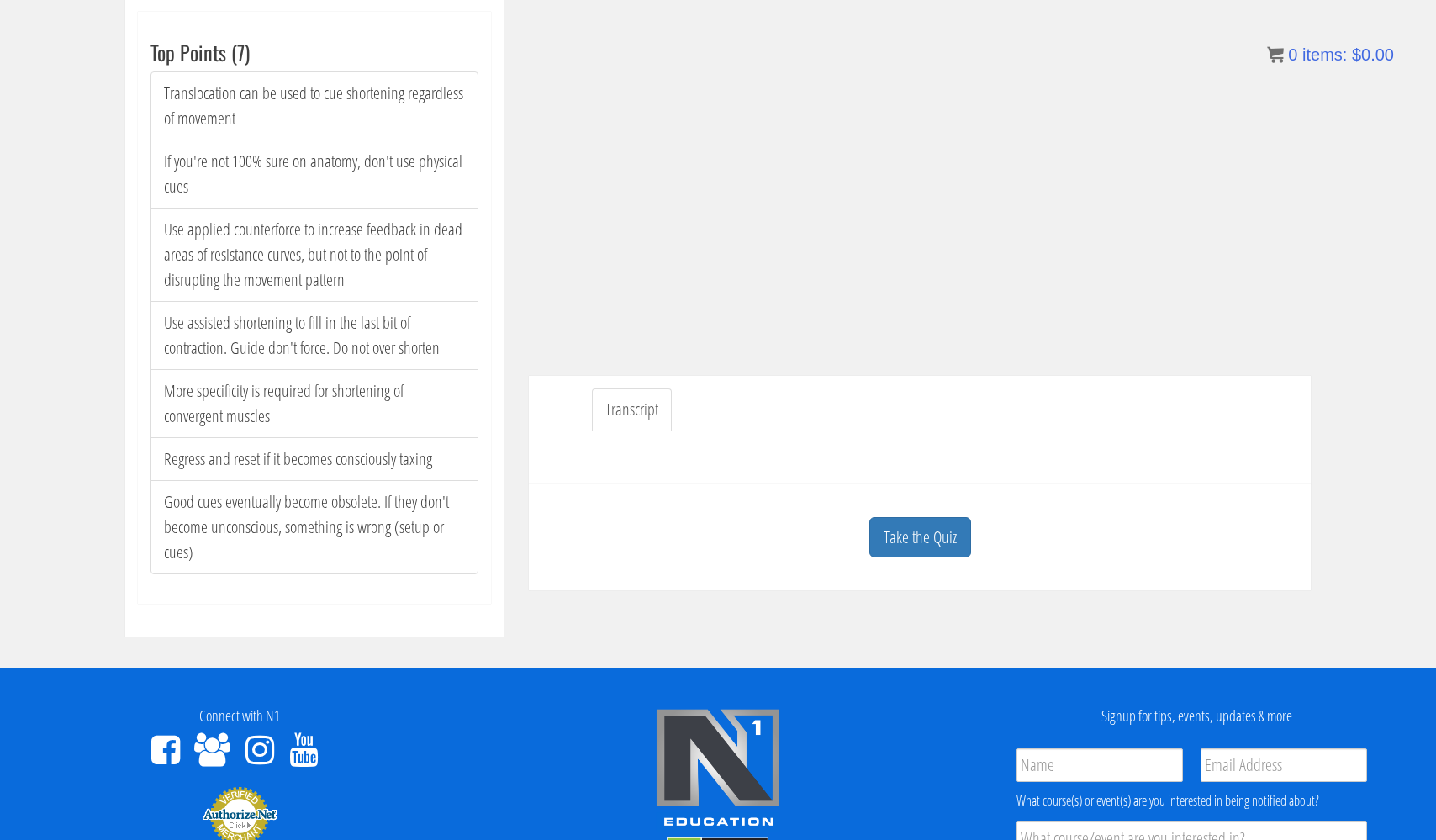
scroll to position [285, 0]
